Goal: Find contact information: Find contact information

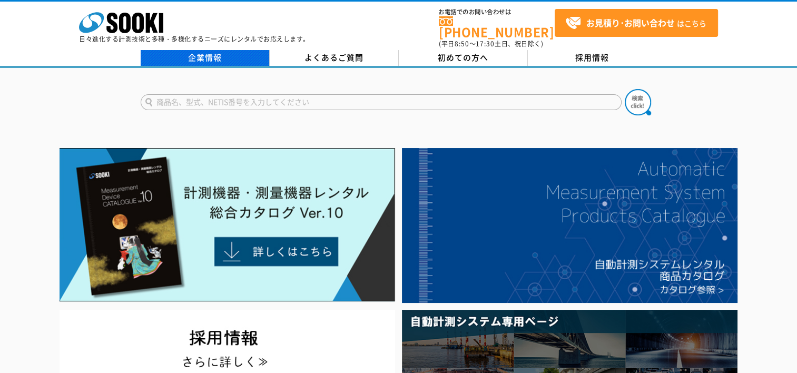
click at [204, 50] on link "企業情報" at bounding box center [205, 58] width 129 height 16
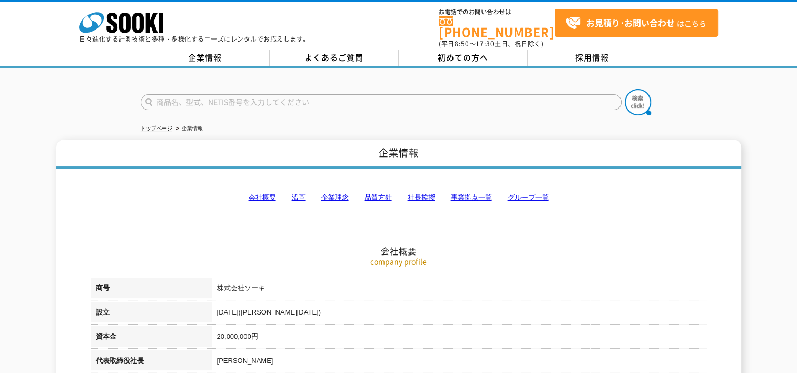
click at [470, 193] on link "事業拠点一覧" at bounding box center [471, 197] width 41 height 8
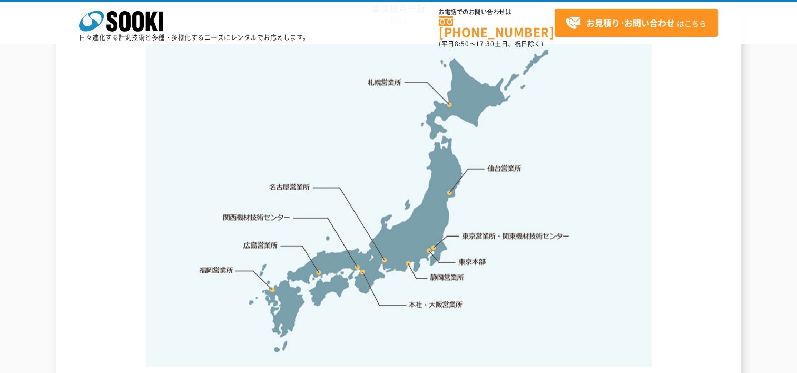
scroll to position [2219, 0]
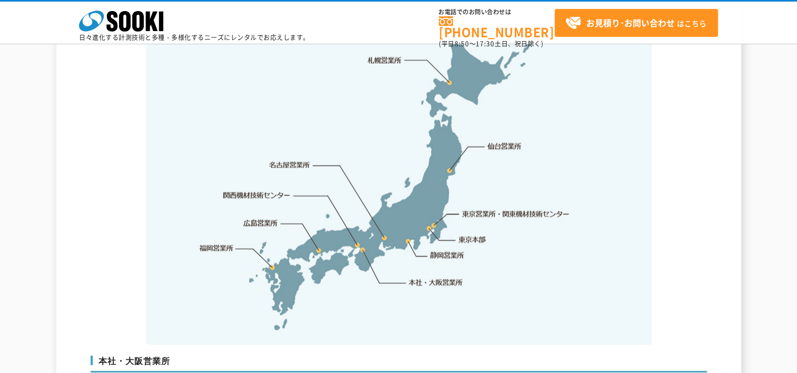
click at [260, 190] on link "関西機材技術センター" at bounding box center [256, 195] width 67 height 11
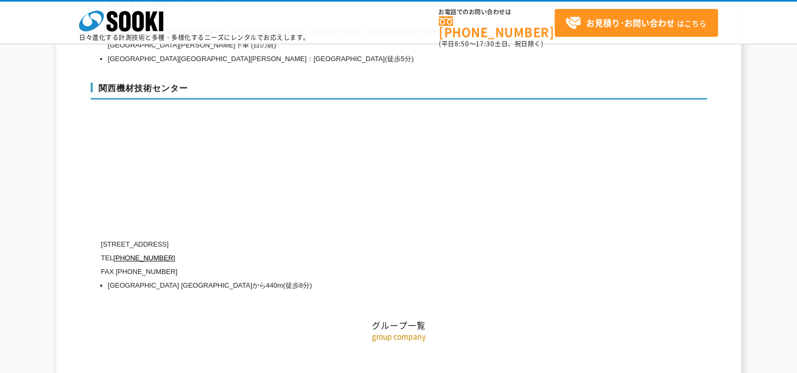
scroll to position [4752, 0]
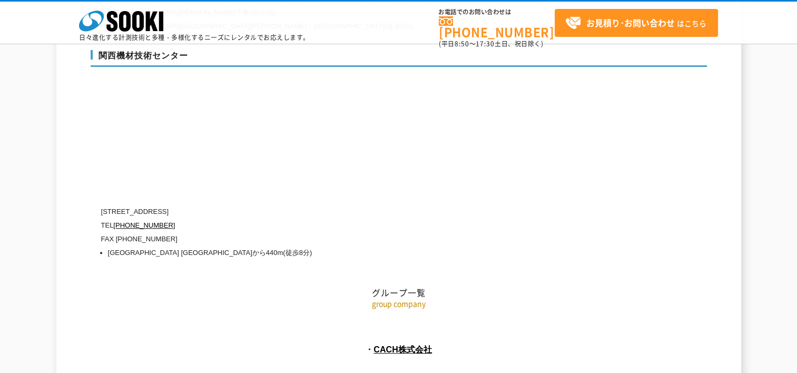
drag, startPoint x: 260, startPoint y: 173, endPoint x: 42, endPoint y: 194, distance: 219.0
drag, startPoint x: 146, startPoint y: 171, endPoint x: 231, endPoint y: 172, distance: 84.2
click at [231, 205] on p "[STREET_ADDRESS]" at bounding box center [353, 212] width 505 height 14
copy p "[STREET_ADDRESS]"
